Goal: Transaction & Acquisition: Obtain resource

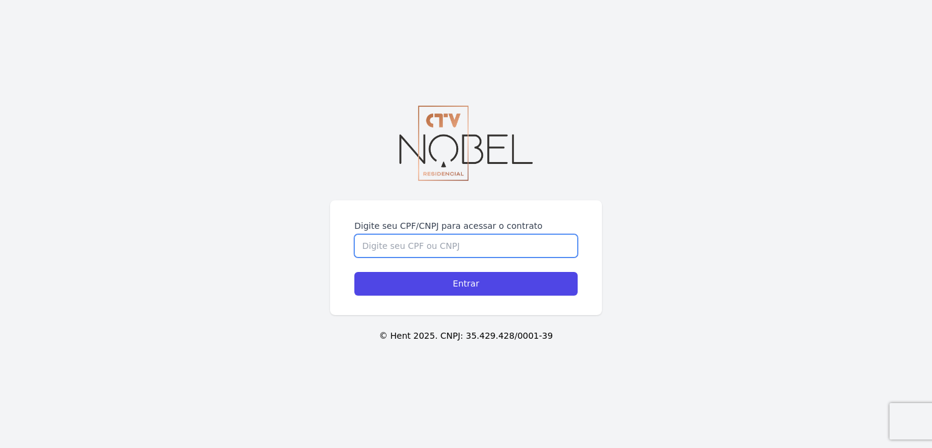
click at [432, 242] on input "Digite seu CPF/CNPJ para acessar o contrato" at bounding box center [466, 245] width 223 height 23
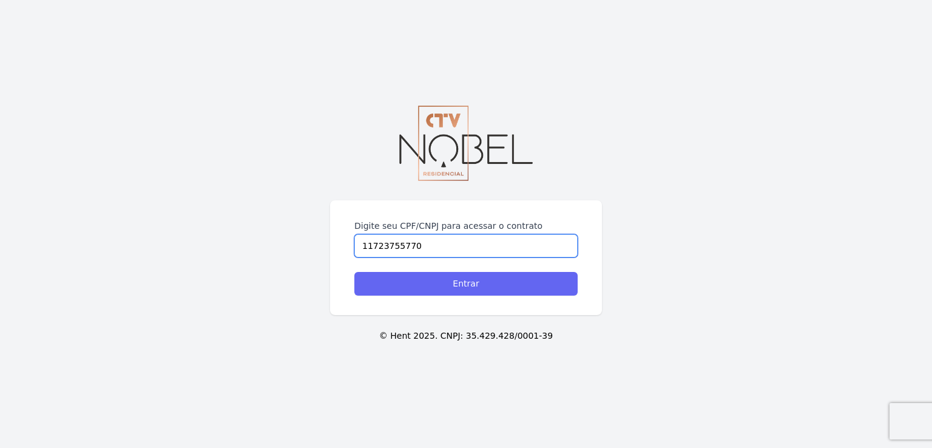
type input "11723755770"
click at [462, 289] on input "Entrar" at bounding box center [466, 284] width 223 height 24
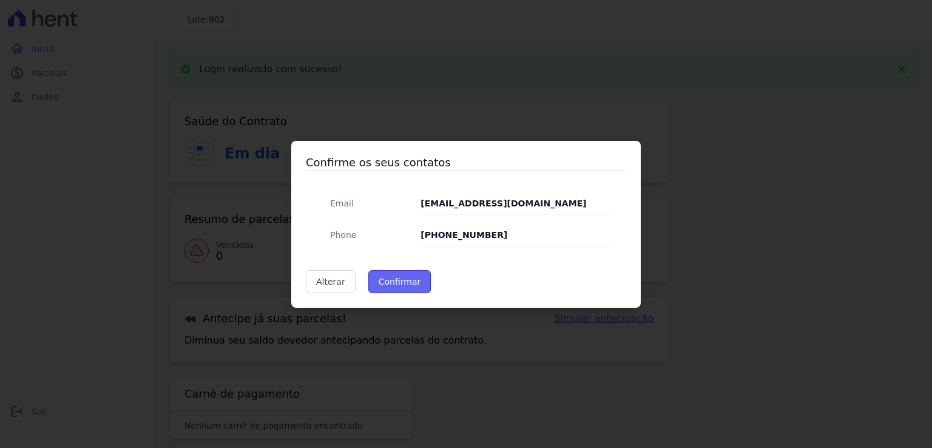
click at [406, 279] on button "Confirmar" at bounding box center [399, 281] width 63 height 23
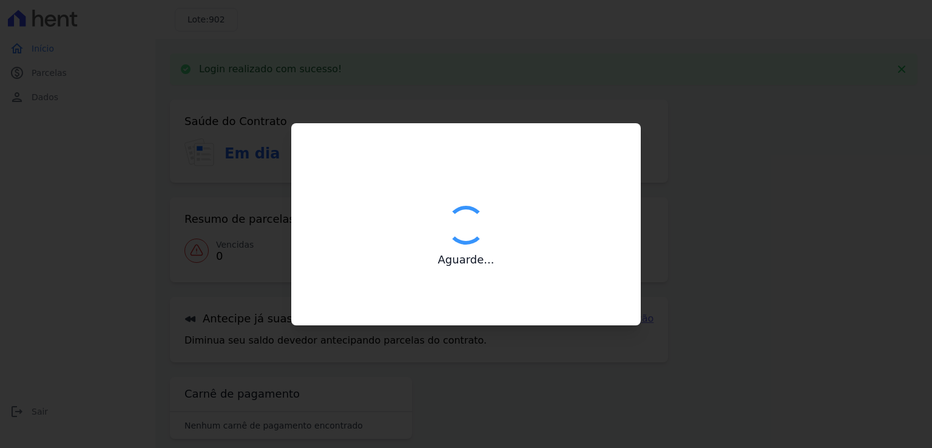
type input "Contatos confirmados com sucesso."
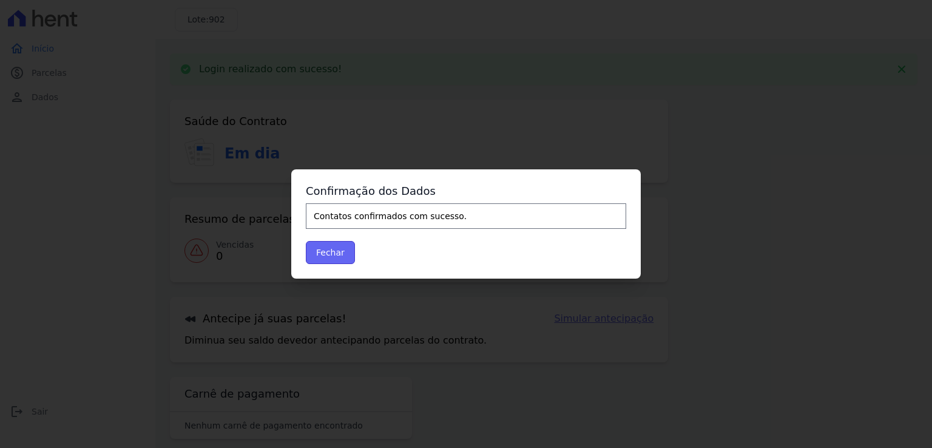
click at [340, 251] on button "Fechar" at bounding box center [330, 252] width 49 height 23
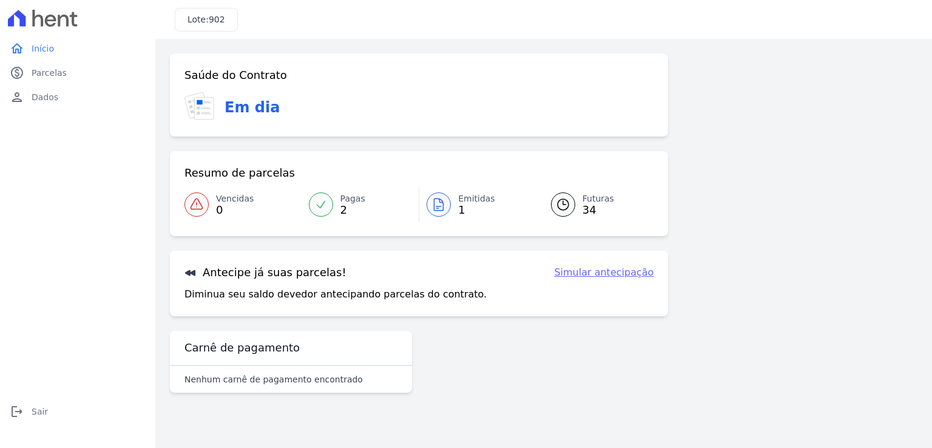
click at [347, 203] on span "Pagas" at bounding box center [353, 198] width 25 height 13
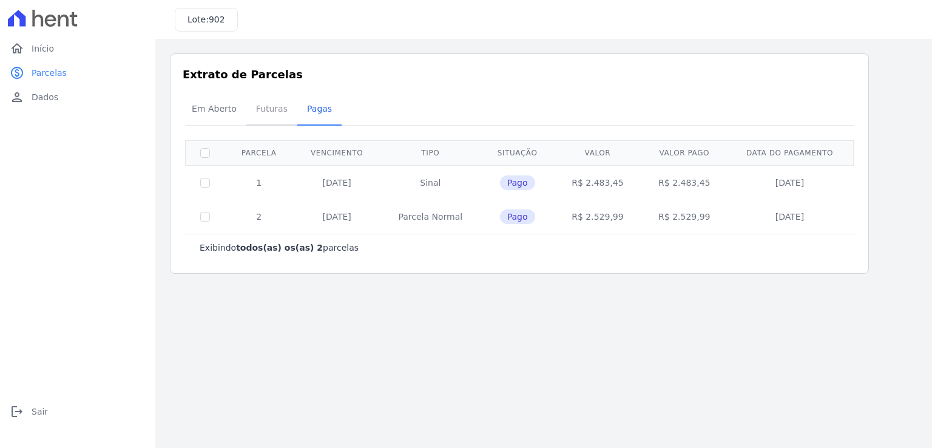
click at [267, 108] on span "Futuras" at bounding box center [272, 109] width 46 height 24
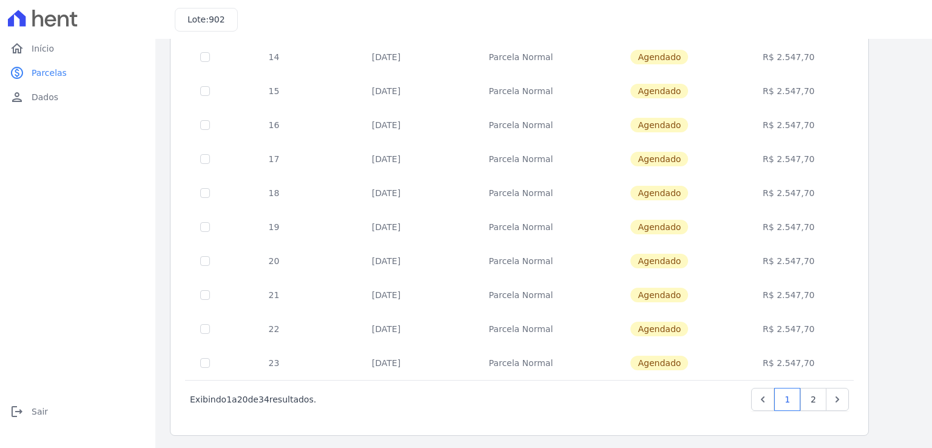
scroll to position [466, 0]
click at [811, 396] on link "2" at bounding box center [814, 398] width 26 height 23
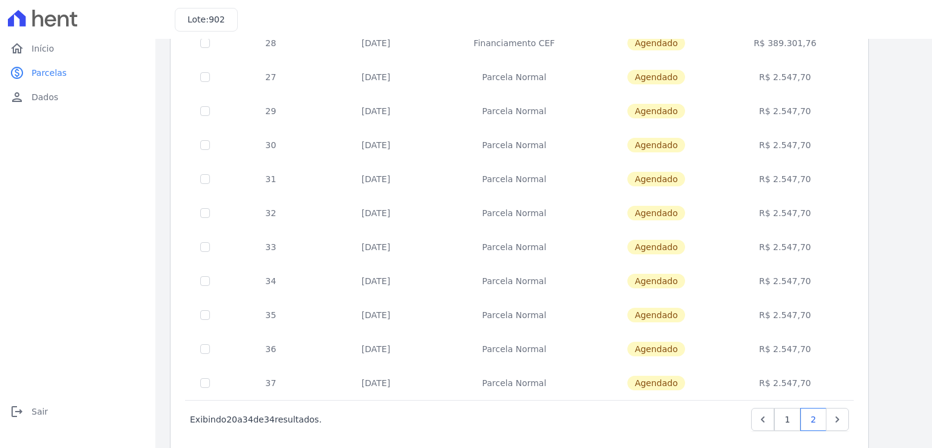
scroll to position [262, 0]
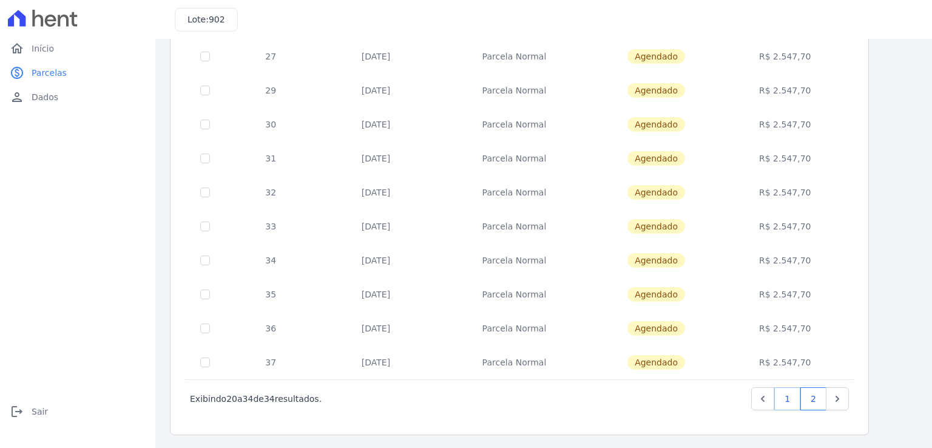
click at [787, 398] on link "1" at bounding box center [788, 398] width 26 height 23
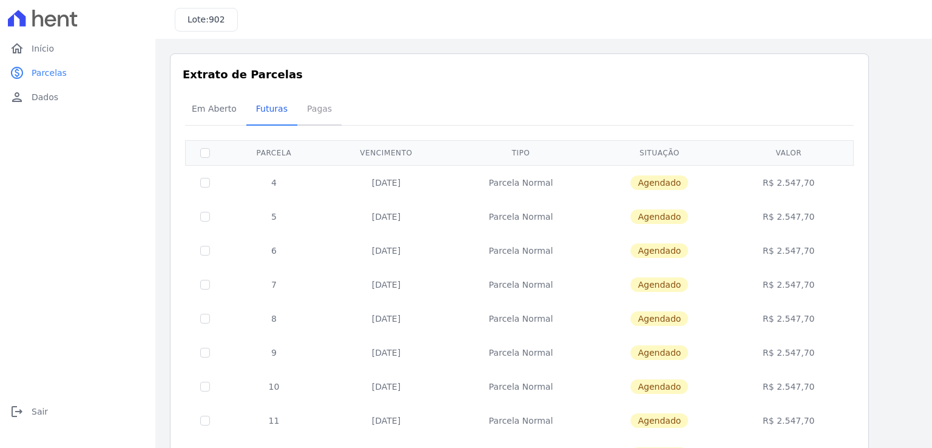
click at [307, 110] on span "Pagas" at bounding box center [319, 109] width 39 height 24
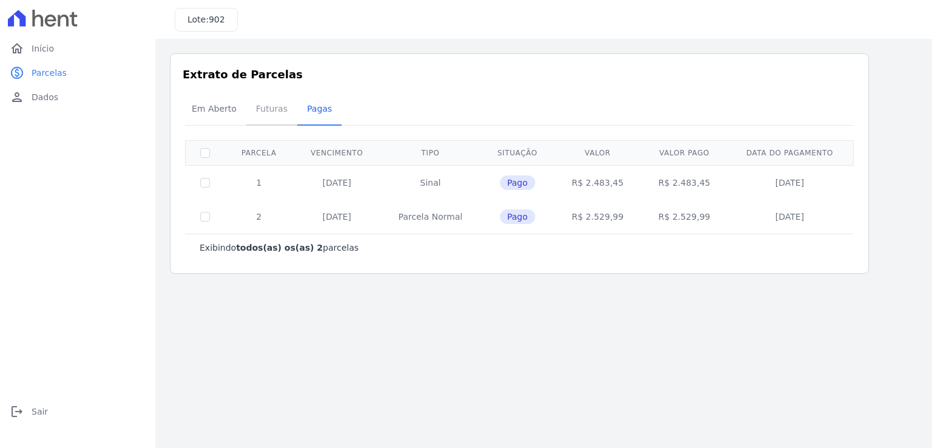
click at [262, 105] on span "Futuras" at bounding box center [272, 109] width 46 height 24
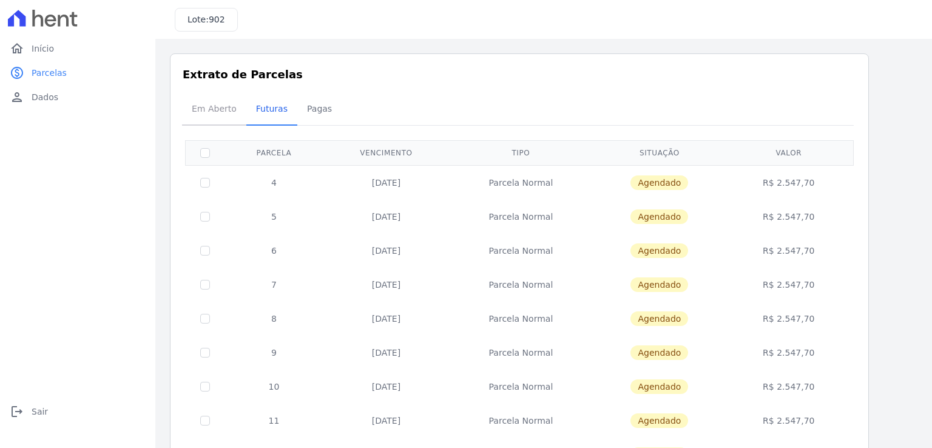
click at [209, 110] on span "Em Aberto" at bounding box center [214, 109] width 59 height 24
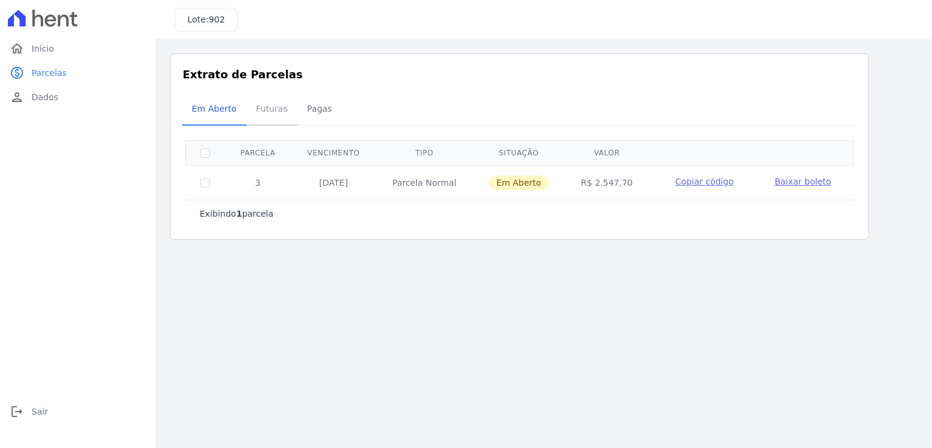
click at [268, 111] on span "Futuras" at bounding box center [272, 109] width 46 height 24
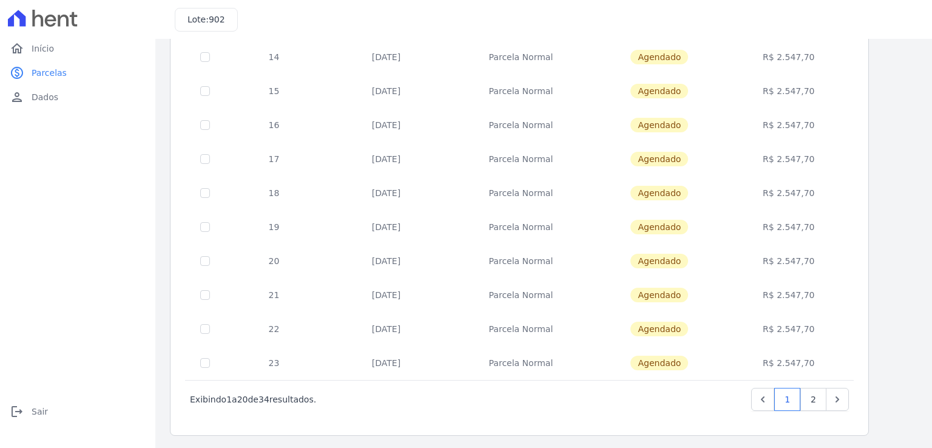
scroll to position [466, 0]
click at [817, 399] on link "2" at bounding box center [814, 398] width 26 height 23
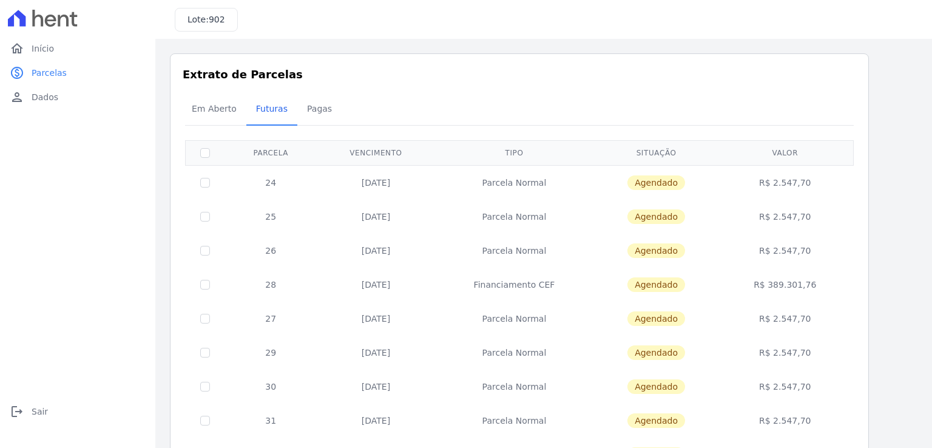
scroll to position [262, 0]
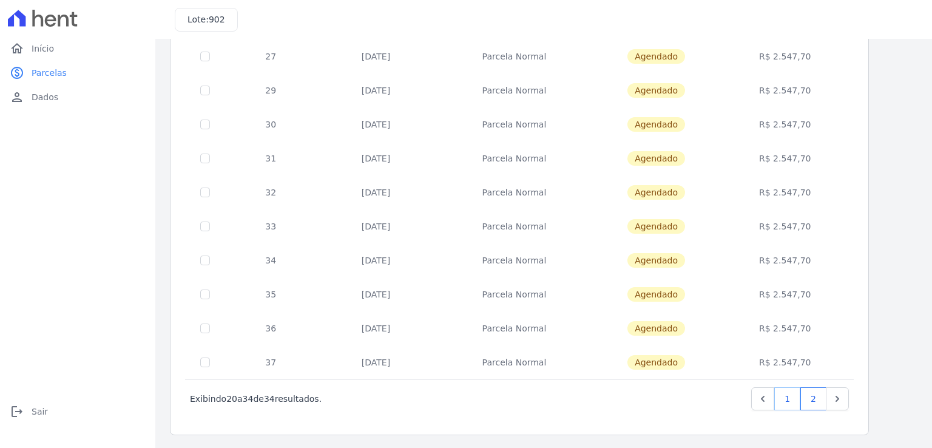
click at [792, 391] on link "1" at bounding box center [788, 398] width 26 height 23
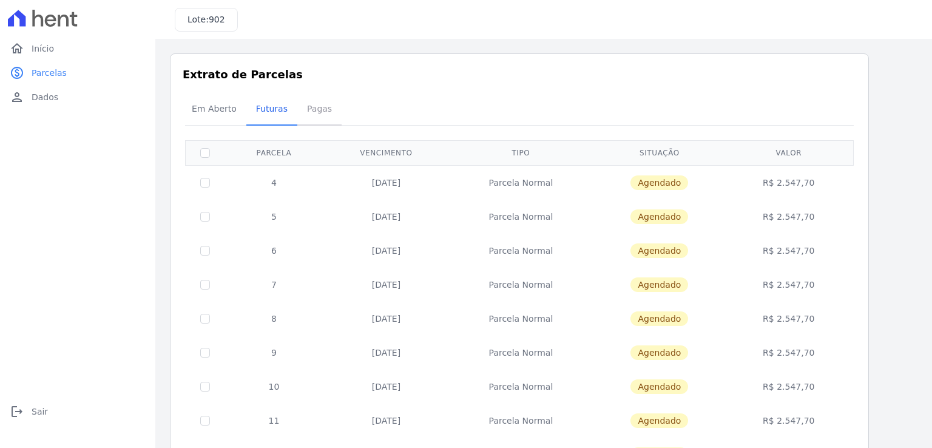
click at [307, 112] on span "Pagas" at bounding box center [319, 109] width 39 height 24
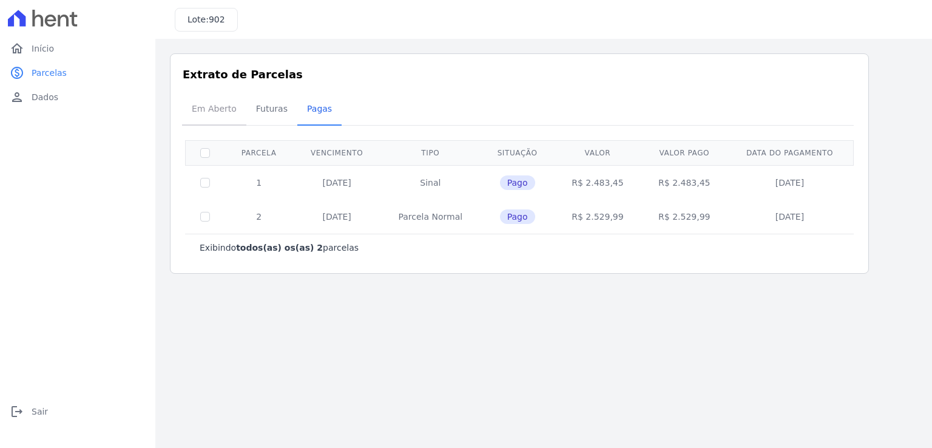
click at [220, 107] on span "Em Aberto" at bounding box center [214, 109] width 59 height 24
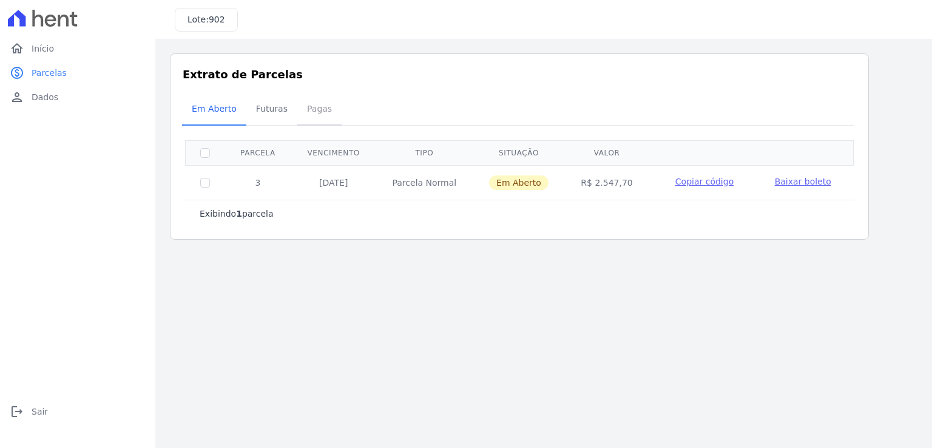
click at [312, 107] on span "Pagas" at bounding box center [319, 109] width 39 height 24
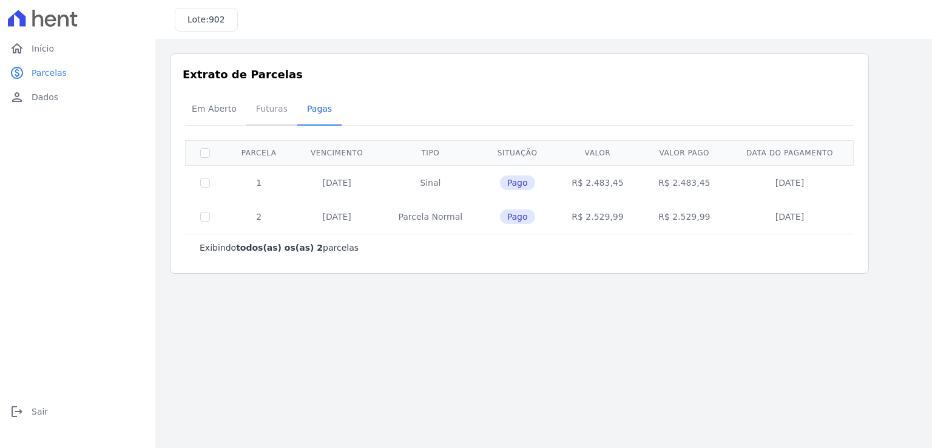
click at [256, 106] on span "Futuras" at bounding box center [272, 109] width 46 height 24
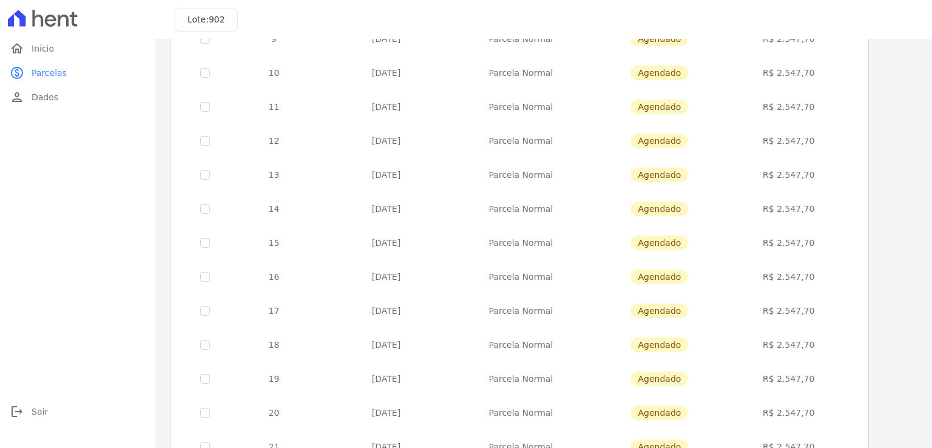
scroll to position [466, 0]
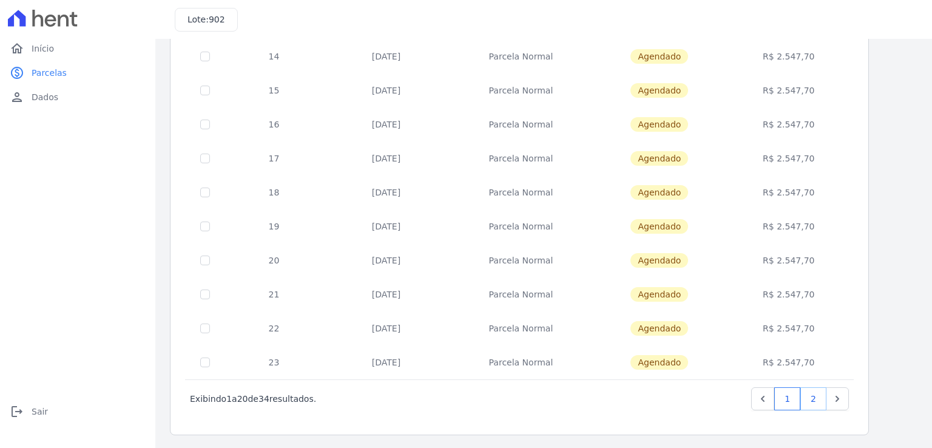
click at [819, 396] on link "2" at bounding box center [814, 398] width 26 height 23
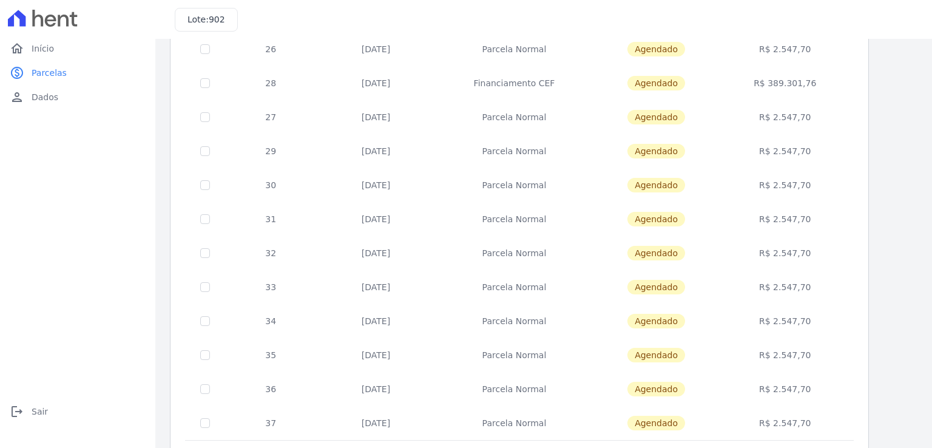
scroll to position [262, 0]
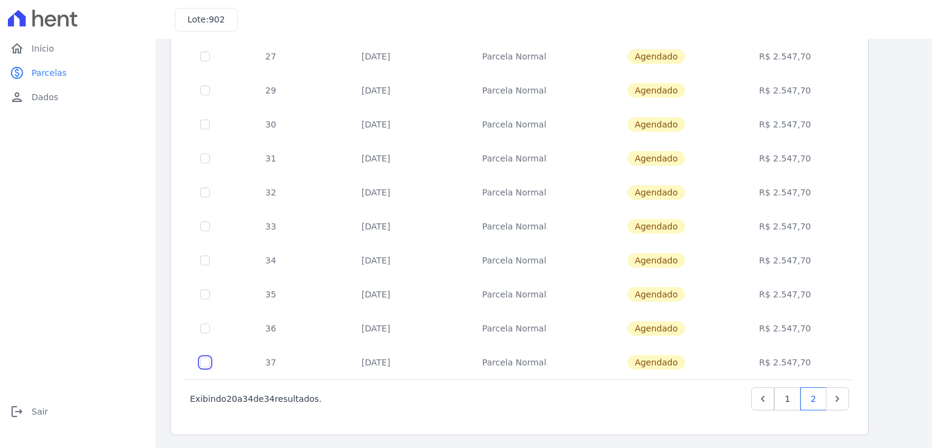
click at [202, 362] on input "checkbox" at bounding box center [205, 363] width 10 height 10
checkbox input "true"
click at [790, 362] on td "R$ 2.547,70" at bounding box center [785, 362] width 132 height 34
click at [361, 358] on td "10/07/2028" at bounding box center [376, 362] width 118 height 34
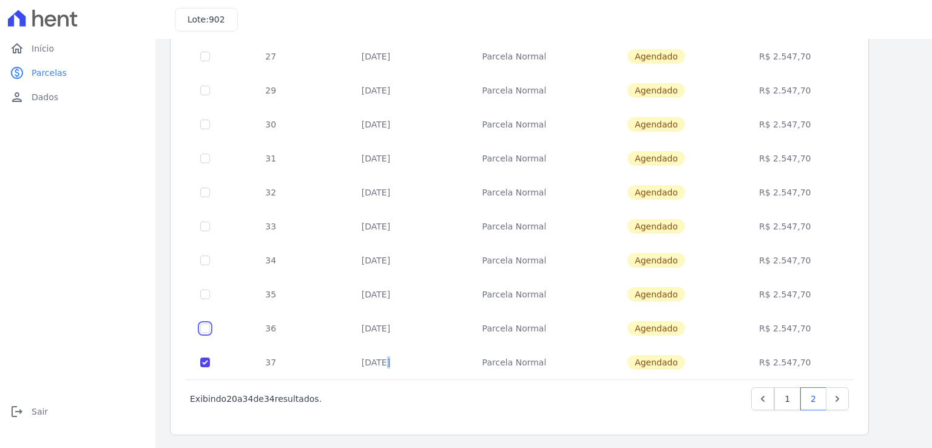
click at [204, 324] on input "checkbox" at bounding box center [205, 329] width 10 height 10
click at [206, 325] on input "checkbox" at bounding box center [205, 329] width 10 height 10
checkbox input "false"
click at [843, 395] on icon "Next" at bounding box center [838, 399] width 12 height 12
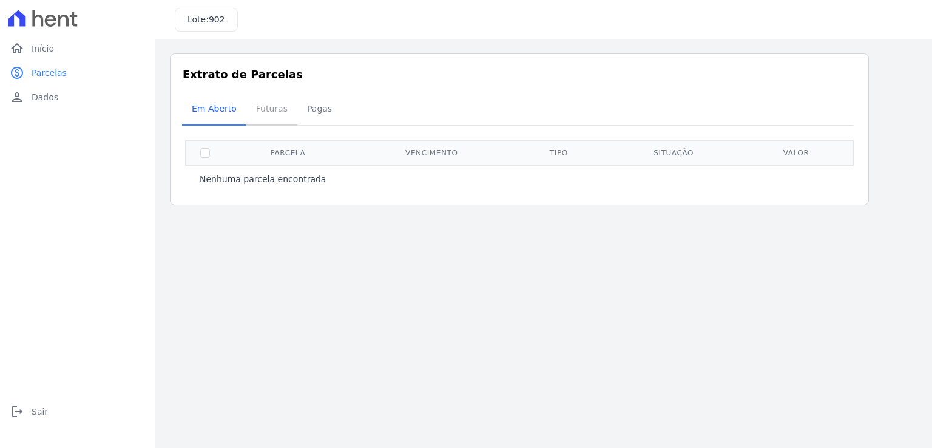
click at [267, 108] on span "Futuras" at bounding box center [272, 109] width 46 height 24
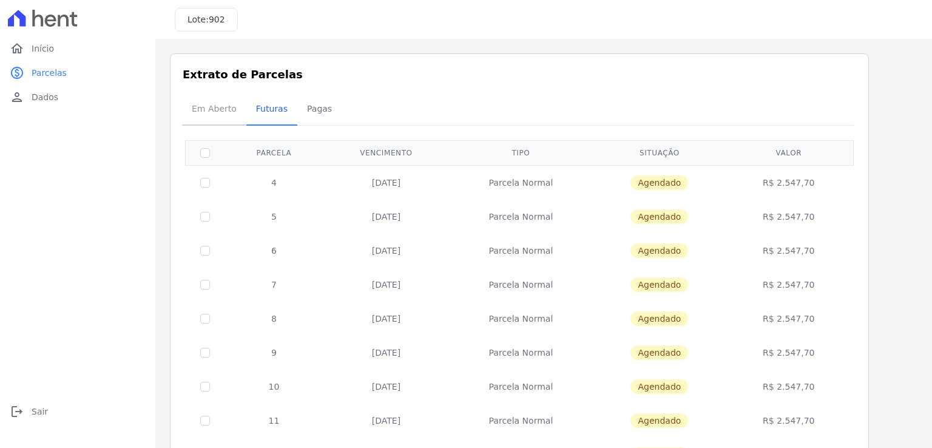
click at [206, 107] on span "Em Aberto" at bounding box center [214, 109] width 59 height 24
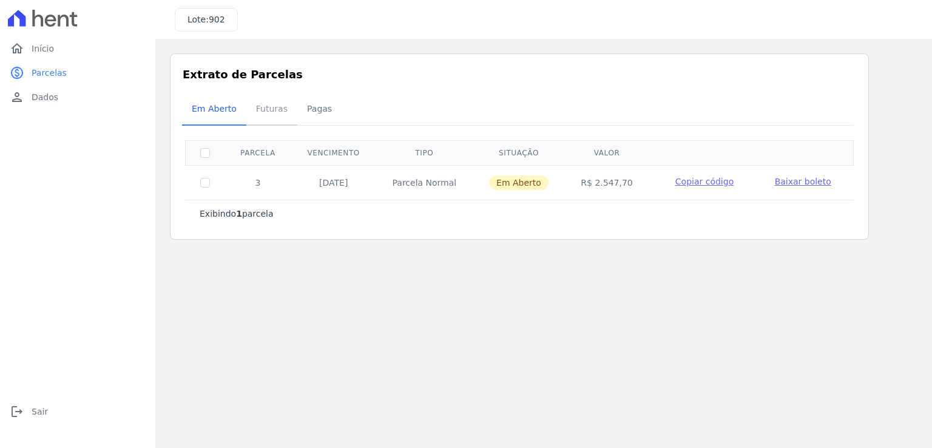
click at [266, 109] on span "Futuras" at bounding box center [272, 109] width 46 height 24
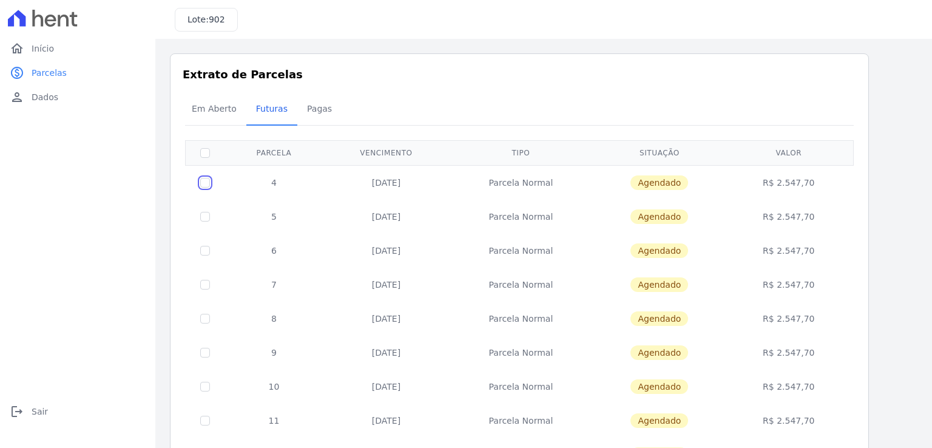
click at [203, 178] on input "checkbox" at bounding box center [205, 183] width 10 height 10
checkbox input "true"
click at [205, 183] on input "checkbox" at bounding box center [205, 183] width 10 height 10
checkbox input "false"
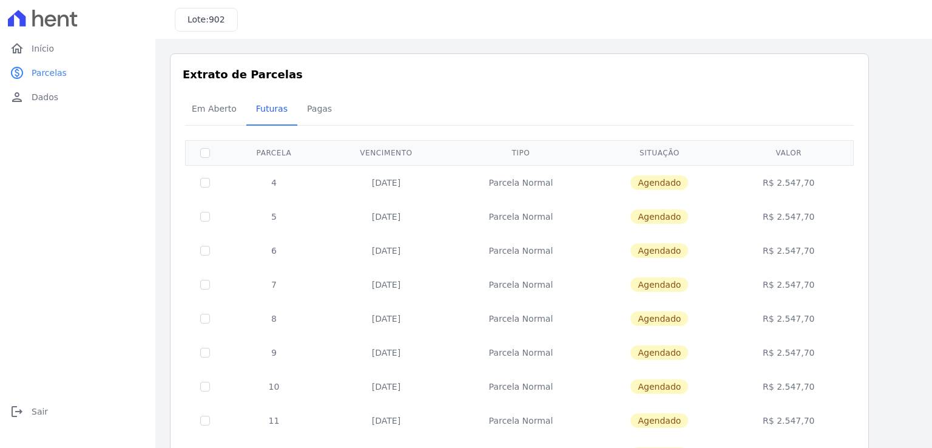
click at [203, 157] on th at bounding box center [205, 152] width 39 height 25
click at [204, 154] on input "checkbox" at bounding box center [205, 153] width 10 height 10
checkbox input "true"
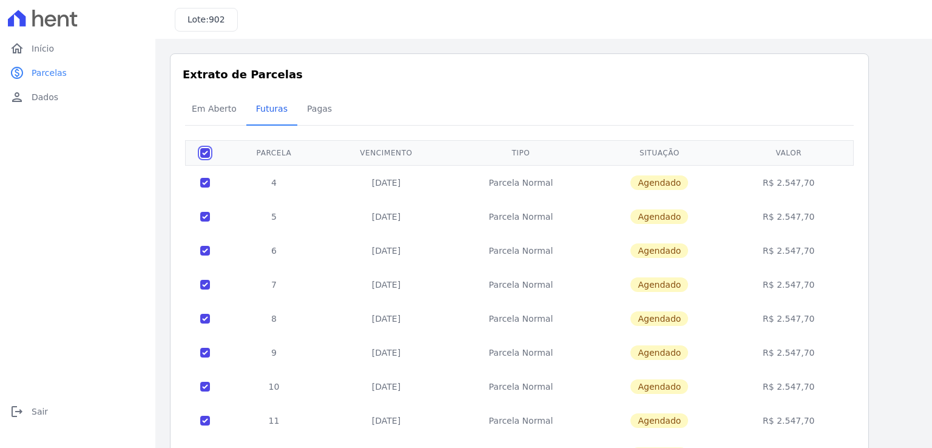
checkbox input "true"
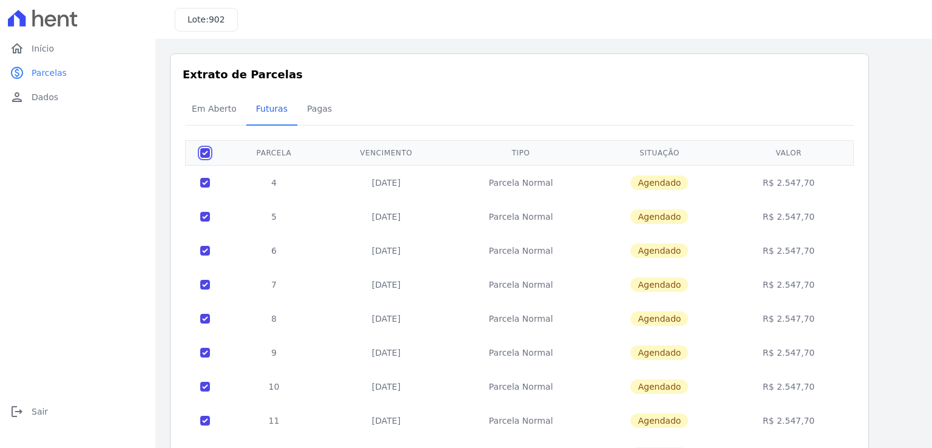
checkbox input "true"
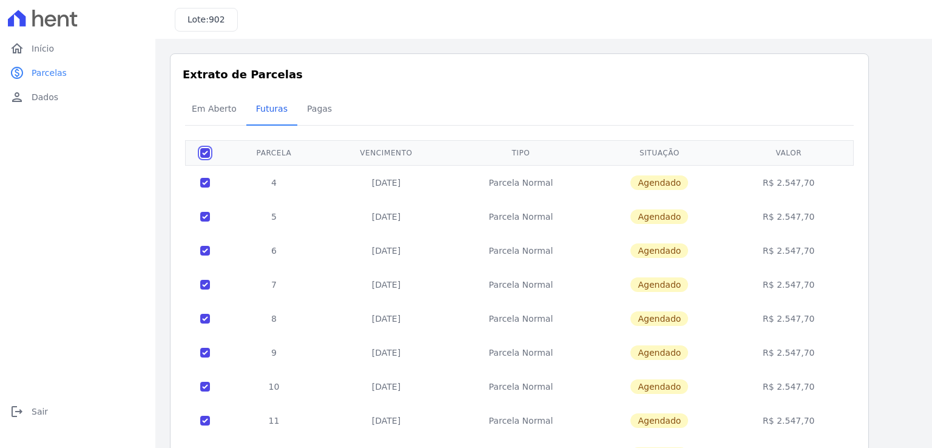
checkbox input "true"
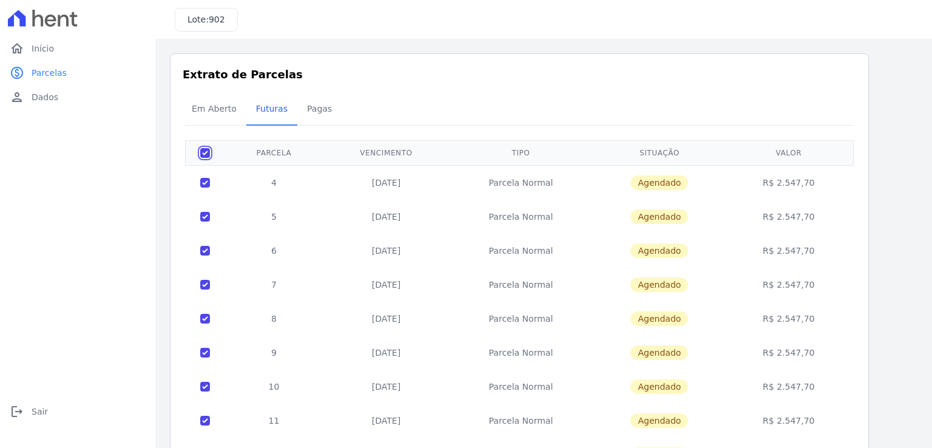
checkbox input "true"
click at [205, 153] on input "checkbox" at bounding box center [205, 153] width 10 height 10
checkbox input "false"
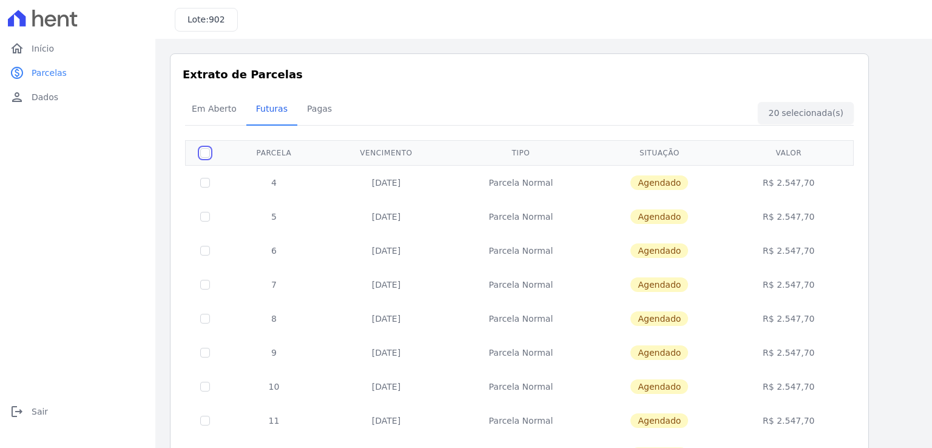
checkbox input "false"
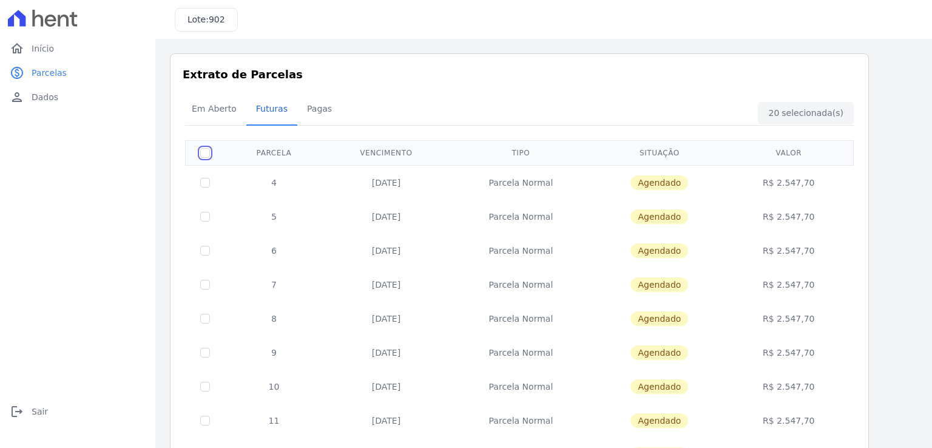
checkbox input "false"
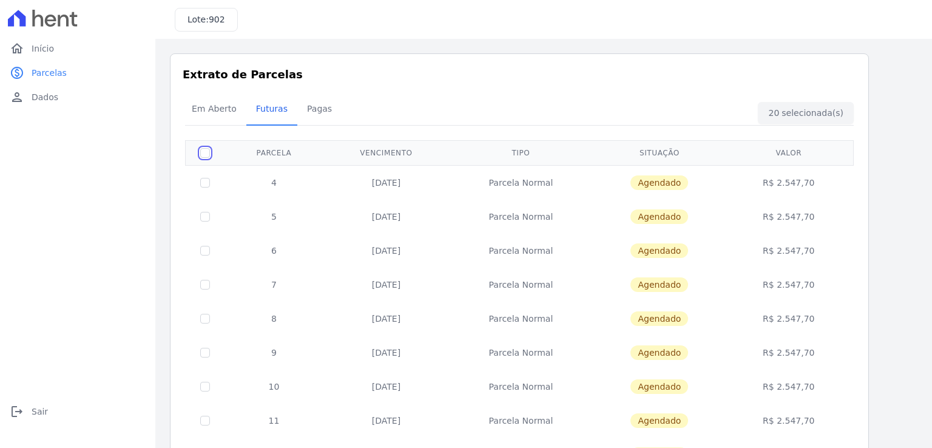
checkbox input "false"
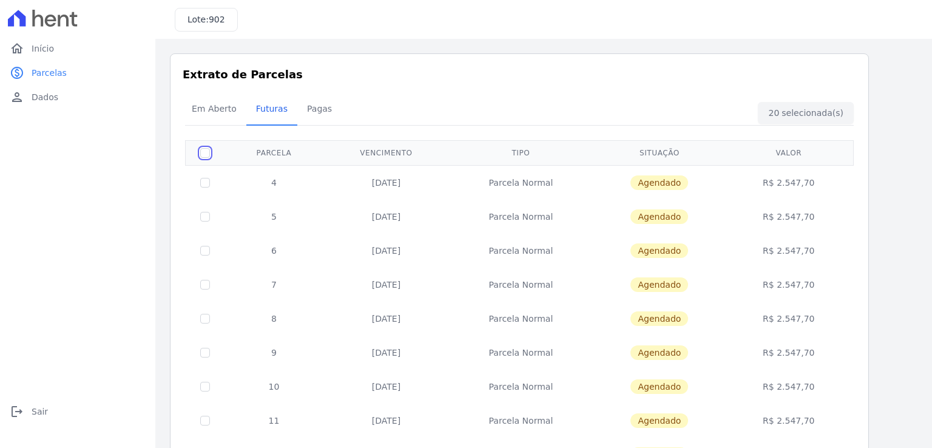
checkbox input "false"
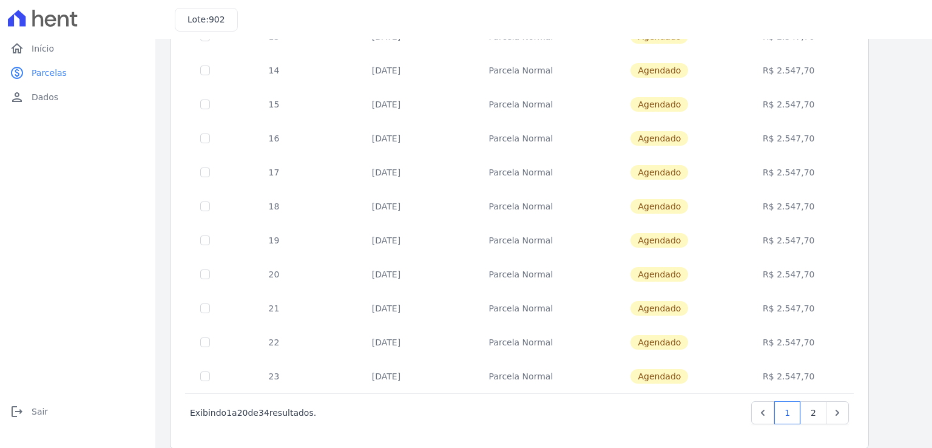
scroll to position [466, 0]
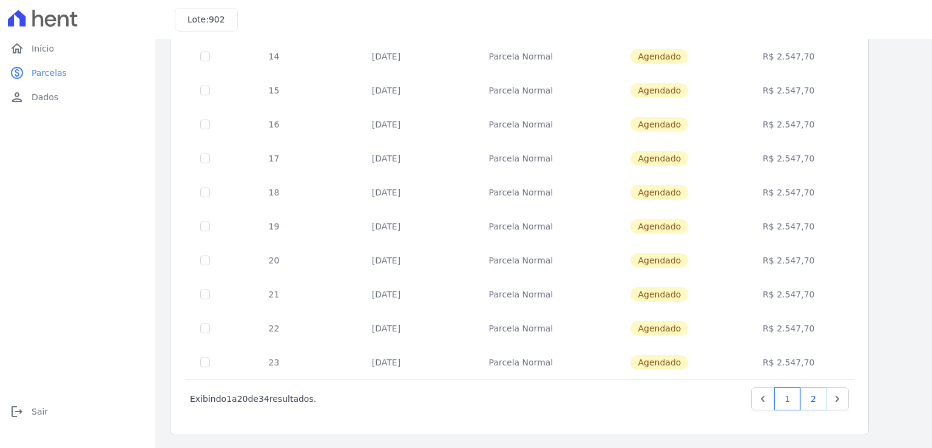
click at [818, 392] on link "2" at bounding box center [814, 398] width 26 height 23
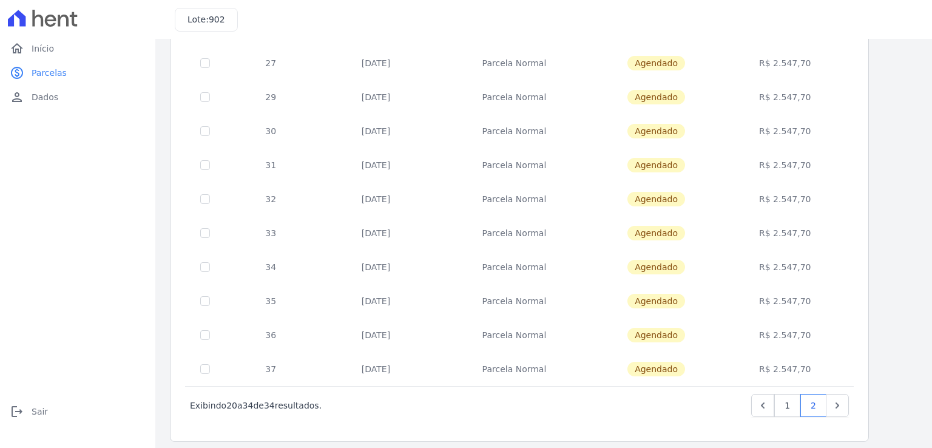
scroll to position [262, 0]
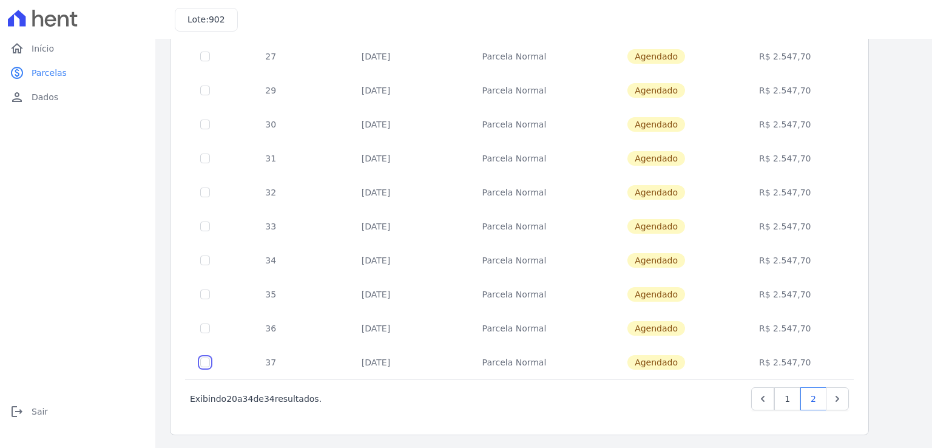
click at [203, 358] on input "checkbox" at bounding box center [205, 363] width 10 height 10
checkbox input "true"
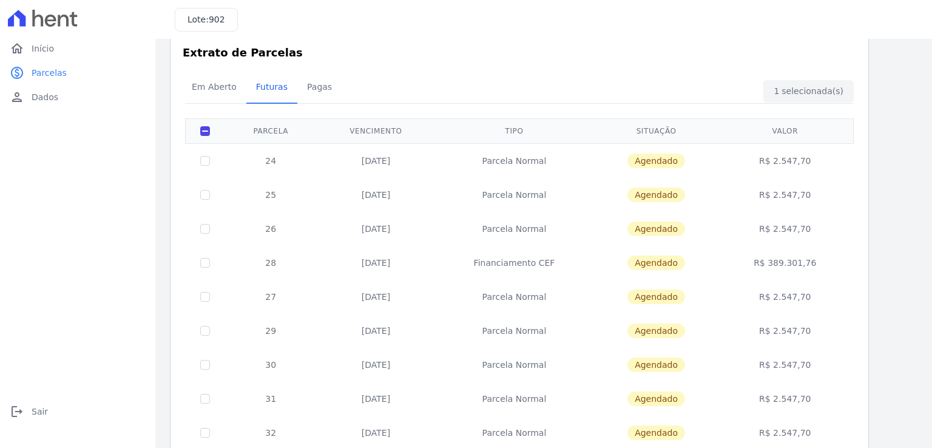
scroll to position [0, 0]
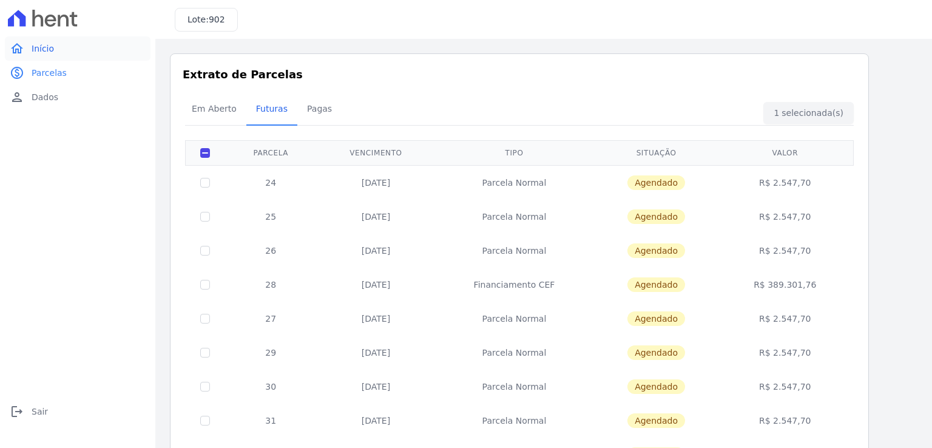
click at [41, 50] on span "Início" at bounding box center [43, 48] width 22 height 12
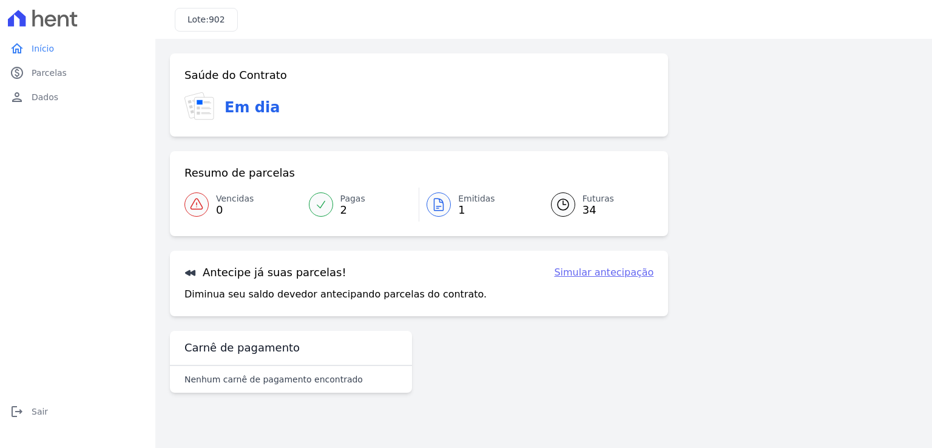
click at [605, 269] on link "Simular antecipação" at bounding box center [604, 272] width 100 height 15
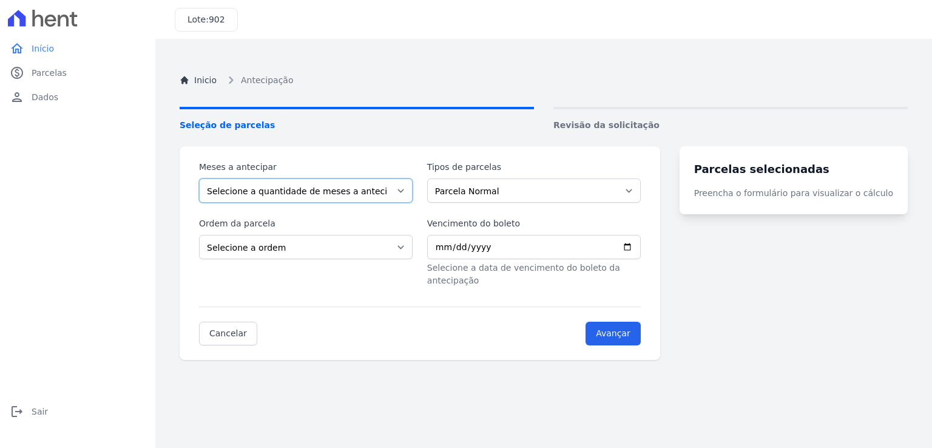
click at [245, 187] on select "Selecione a quantidade de meses a antecipar 1 2 3 4 5 6 7 8 9 10 11 12 13 14 15…" at bounding box center [306, 190] width 214 height 24
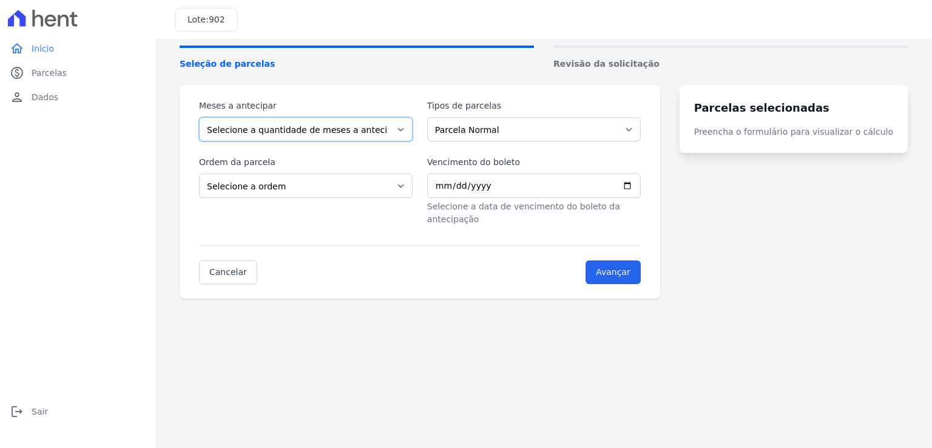
scroll to position [68, 0]
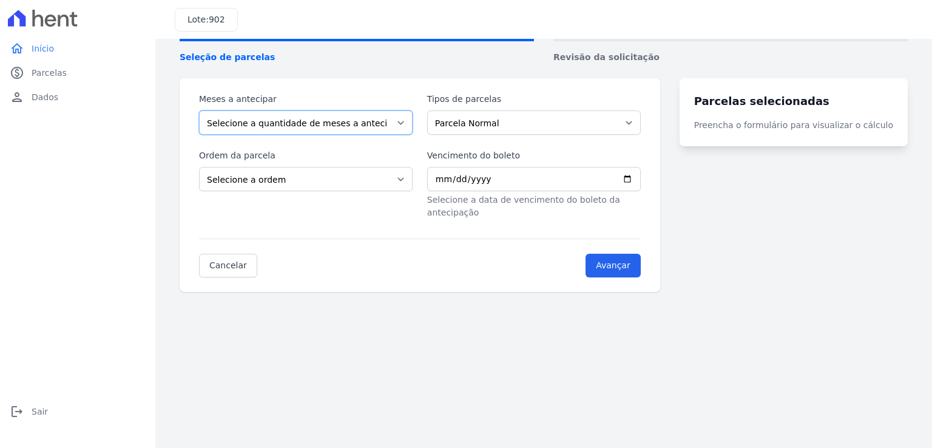
click at [345, 122] on select "Selecione a quantidade de meses a antecipar 1 2 3 4 5 6 7 8 9 10 11 12 13 14 15…" at bounding box center [306, 122] width 214 height 24
select select "1"
click at [199, 110] on select "Selecione a quantidade de meses a antecipar 1 2 3 4 5 6 7 8 9 10 11 12 13 14 15…" at bounding box center [306, 122] width 214 height 24
click at [471, 123] on select "Parcela Normal Financiamento CEF" at bounding box center [534, 122] width 214 height 24
click at [474, 121] on select "Parcela Normal Financiamento CEF" at bounding box center [534, 122] width 214 height 24
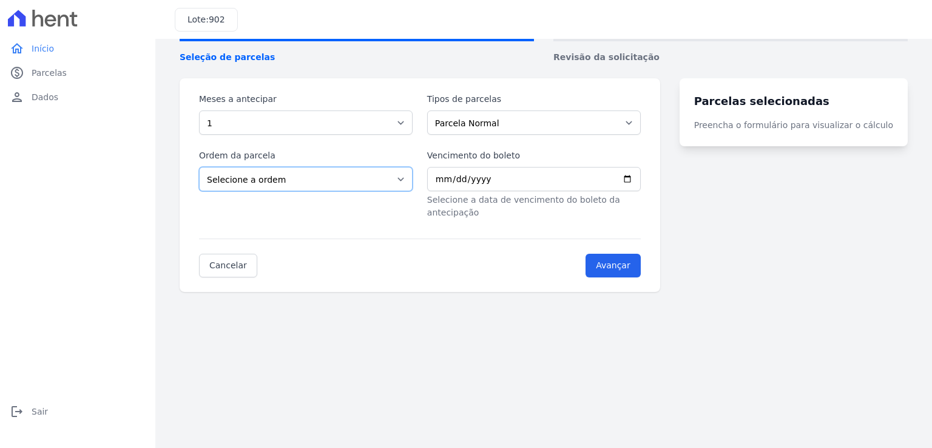
click at [299, 180] on select "Selecione a ordem Últimas parcelas Primeiras parcelas" at bounding box center [306, 179] width 214 height 24
select select "ending"
click at [199, 167] on select "Selecione a ordem Últimas parcelas Primeiras parcelas" at bounding box center [306, 179] width 214 height 24
click at [641, 178] on input "Vencimento do boleto" at bounding box center [534, 179] width 214 height 24
type input "2025-09-25"
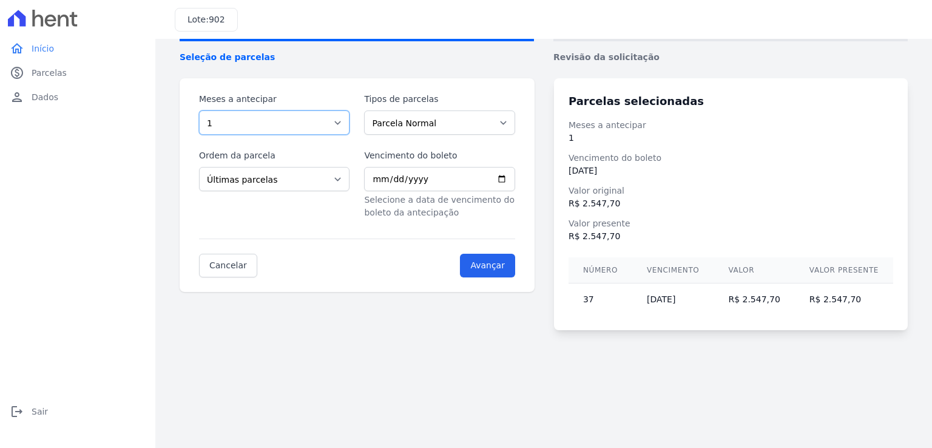
click at [305, 125] on select "Selecione a quantidade de meses a antecipar 1 2 3 4 5 6 7 8 9 10 11 12 13 14 15…" at bounding box center [274, 122] width 151 height 24
click at [199, 110] on select "Selecione a quantidade de meses a antecipar 1 2 3 4 5 6 7 8 9 10 11 12 13 14 15…" at bounding box center [274, 122] width 151 height 24
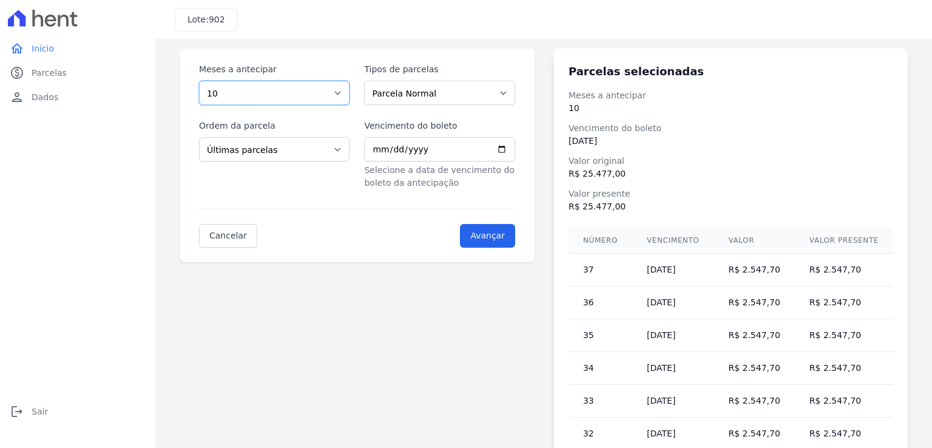
scroll to position [96, 0]
click at [255, 87] on select "Selecione a quantidade de meses a antecipar 1 2 3 4 5 6 7 8 9 10 11 12 13 14 15…" at bounding box center [274, 95] width 151 height 24
select select "5"
click at [199, 83] on select "Selecione a quantidade de meses a antecipar 1 2 3 4 5 6 7 8 9 10 11 12 13 14 15…" at bounding box center [274, 95] width 151 height 24
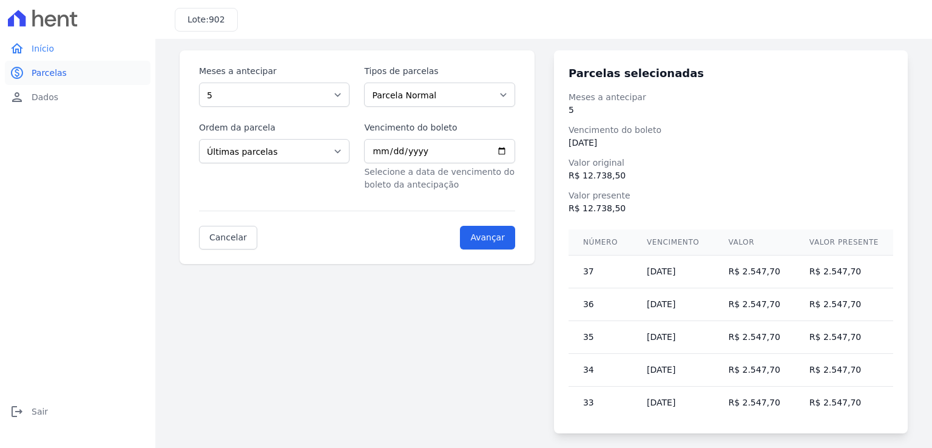
click at [46, 73] on span "Parcelas" at bounding box center [49, 73] width 35 height 12
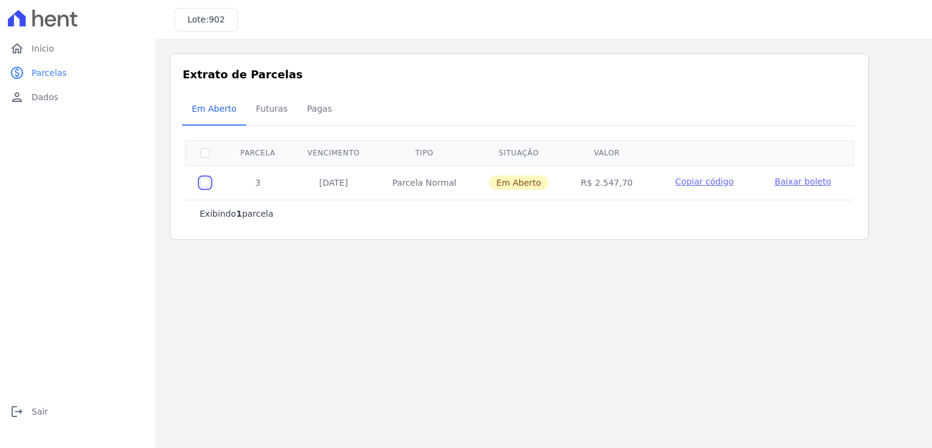
click at [208, 181] on input "checkbox" at bounding box center [205, 183] width 10 height 10
checkbox input "true"
click at [795, 180] on span "Baixar boleto" at bounding box center [803, 182] width 56 height 10
click at [203, 180] on input "checkbox" at bounding box center [205, 183] width 10 height 10
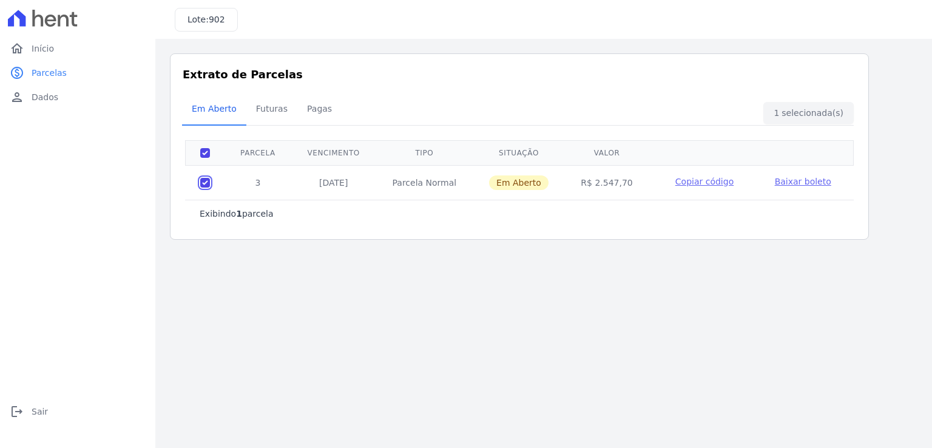
checkbox input "false"
click at [265, 110] on span "Futuras" at bounding box center [272, 109] width 46 height 24
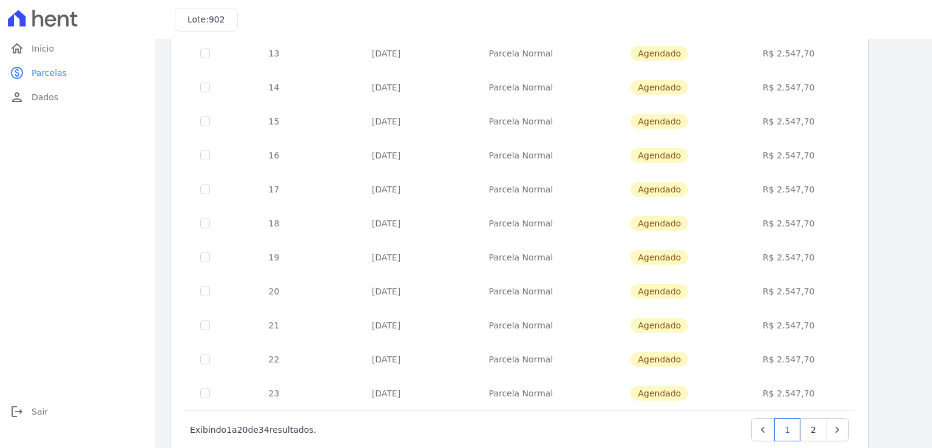
scroll to position [466, 0]
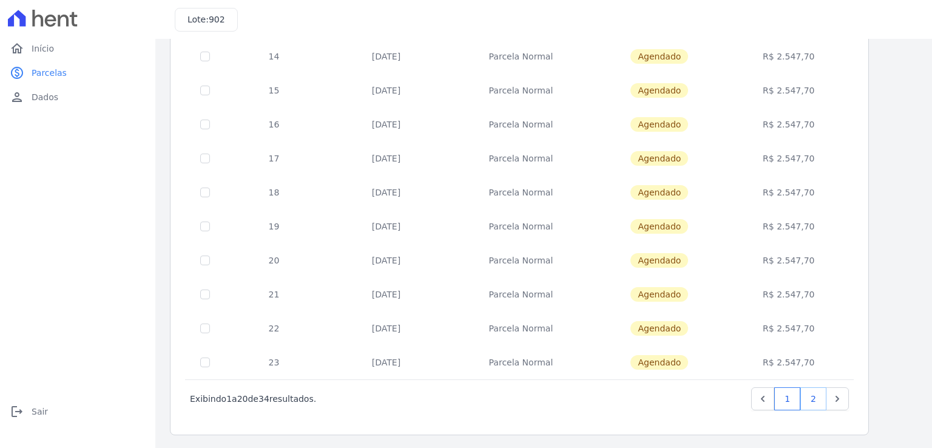
click at [813, 395] on link "2" at bounding box center [814, 398] width 26 height 23
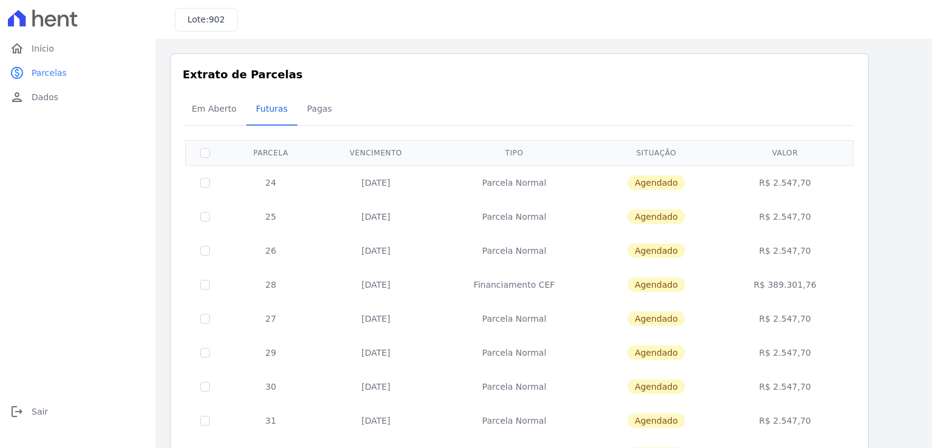
click at [348, 277] on td "30/10/2027" at bounding box center [376, 285] width 118 height 34
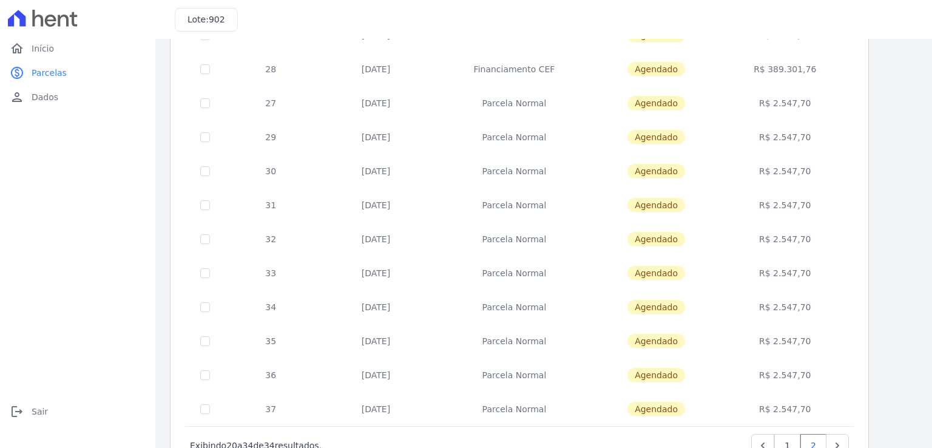
scroll to position [141, 0]
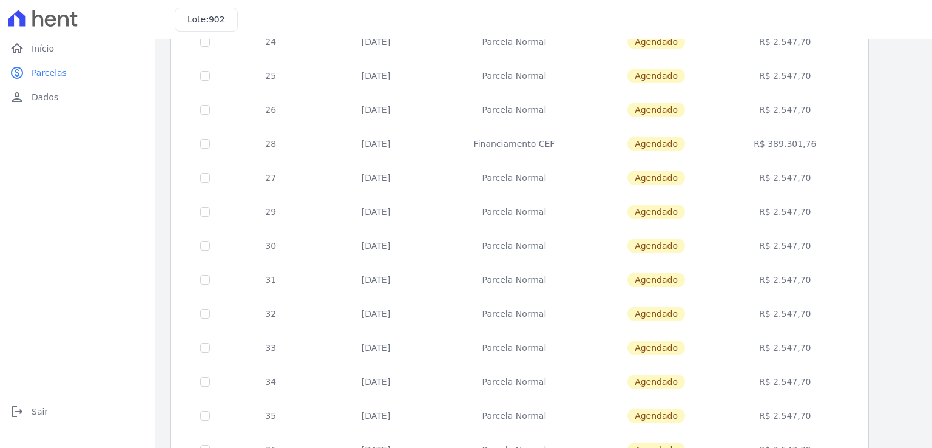
click at [513, 141] on td "Financiamento CEF" at bounding box center [514, 144] width 159 height 34
click at [515, 139] on td "Financiamento CEF" at bounding box center [514, 144] width 159 height 34
